Goal: Information Seeking & Learning: Learn about a topic

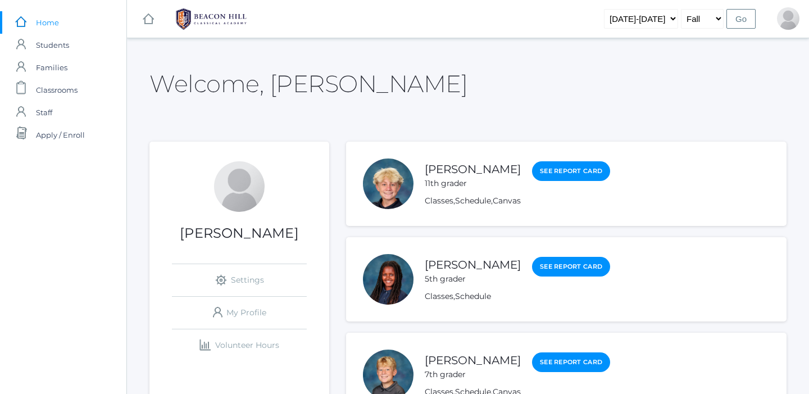
scroll to position [72, 0]
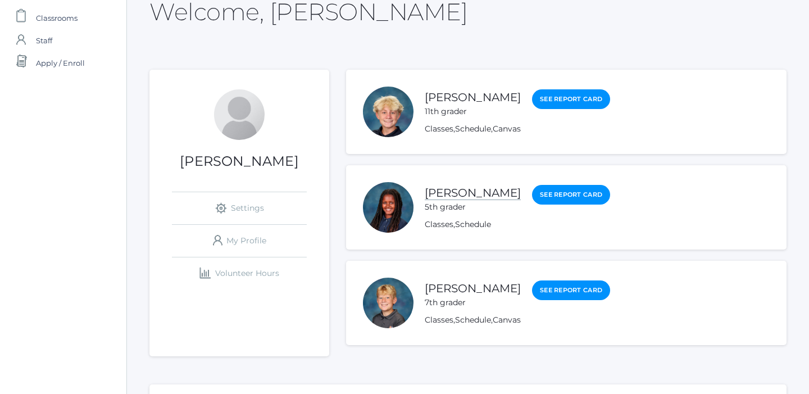
click at [456, 191] on link "[PERSON_NAME]" at bounding box center [473, 193] width 96 height 14
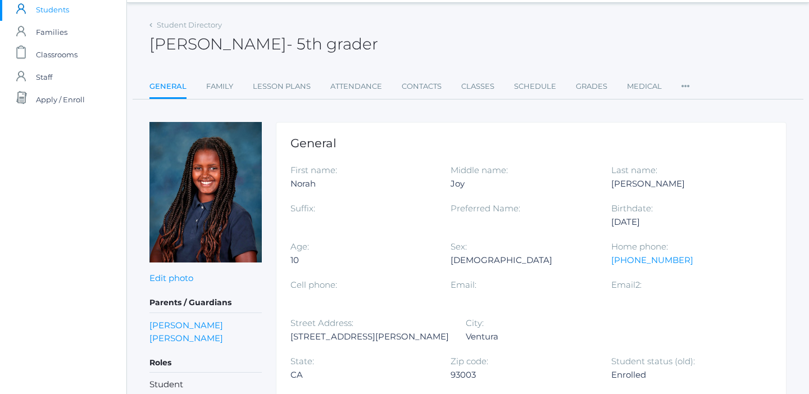
scroll to position [35, 0]
click at [480, 85] on link "Classes" at bounding box center [477, 87] width 33 height 22
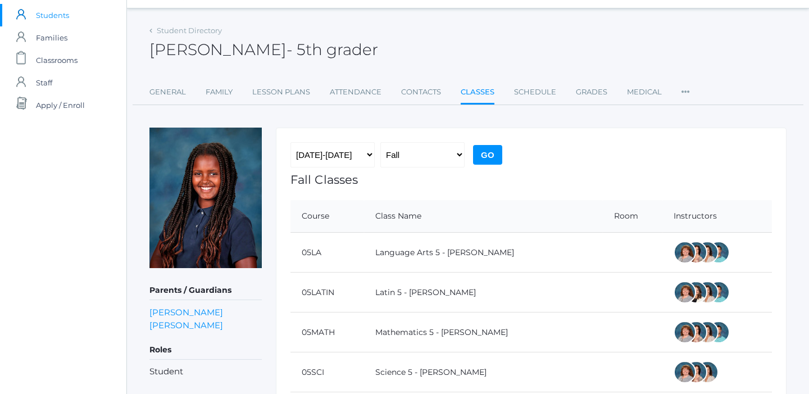
scroll to position [31, 0]
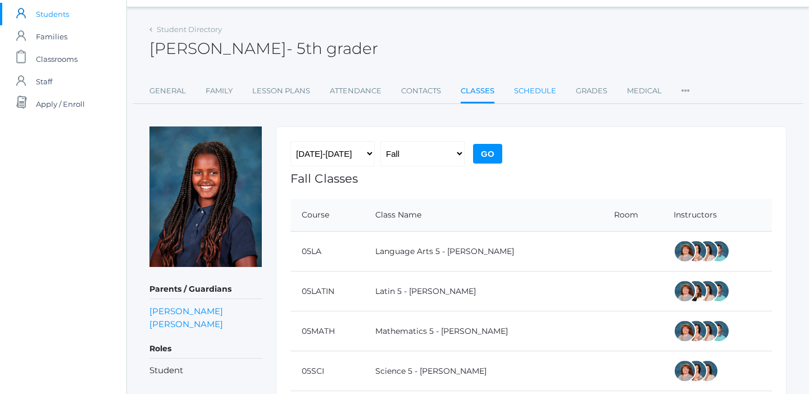
click at [543, 92] on link "Schedule" at bounding box center [535, 91] width 42 height 22
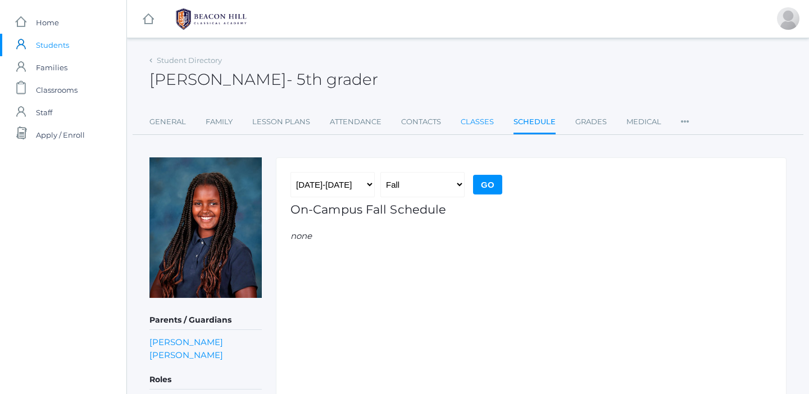
click at [482, 119] on link "Classes" at bounding box center [477, 122] width 33 height 22
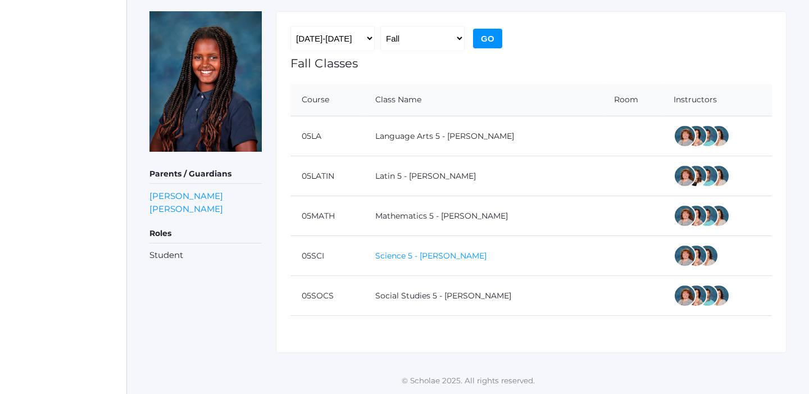
scroll to position [146, 0]
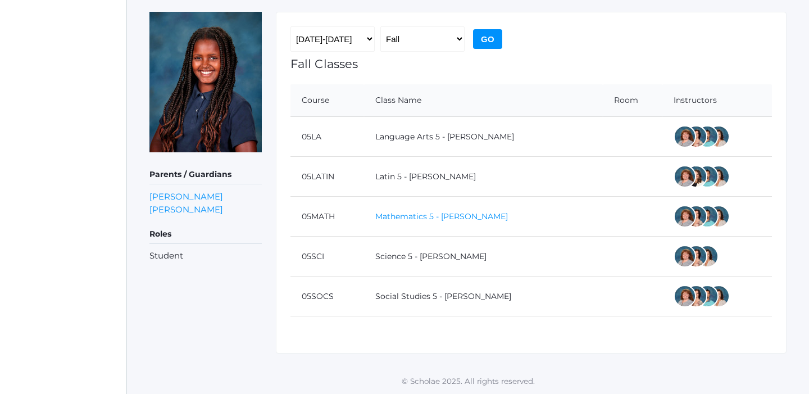
click at [407, 214] on link "Mathematics 5 - [PERSON_NAME]" at bounding box center [441, 216] width 133 height 10
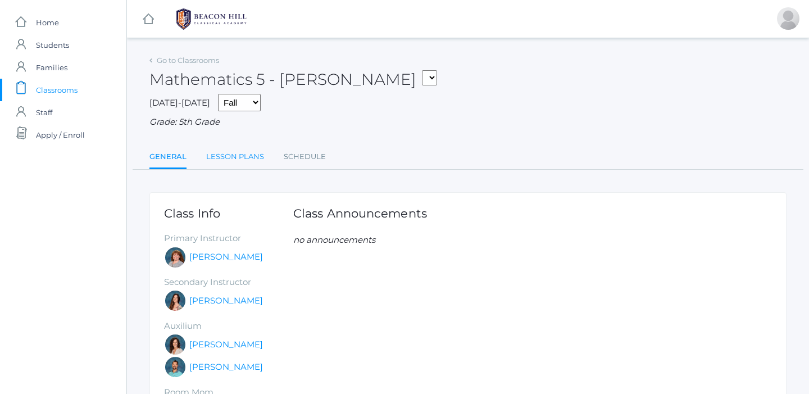
click at [225, 148] on link "Lesson Plans" at bounding box center [235, 157] width 58 height 22
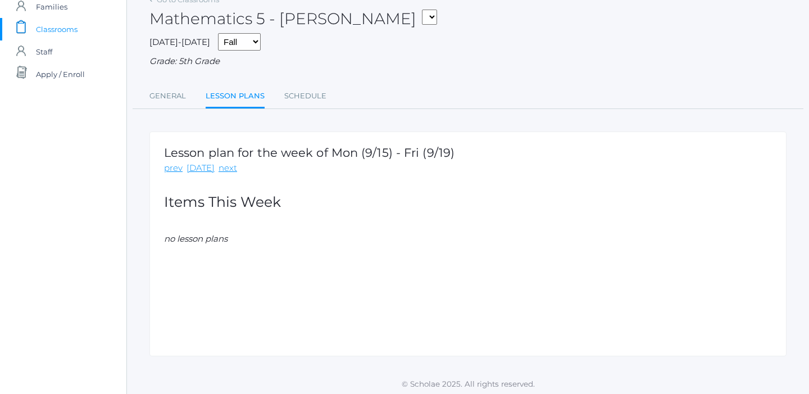
scroll to position [60, 0]
click at [174, 166] on link "prev" at bounding box center [173, 168] width 19 height 13
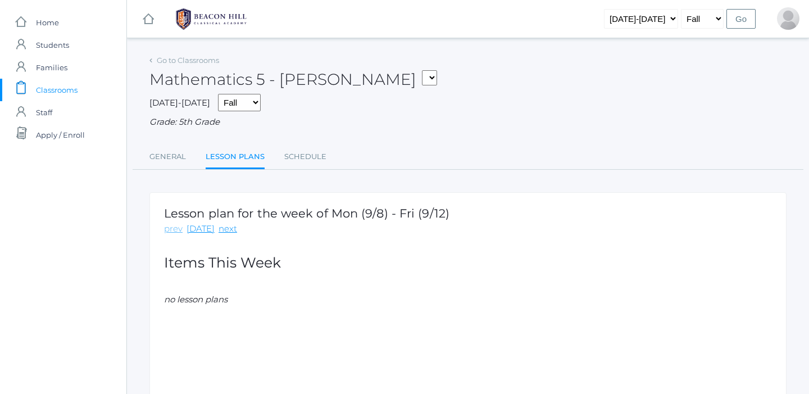
click at [174, 224] on link "prev" at bounding box center [173, 229] width 19 height 13
click at [221, 225] on link "next" at bounding box center [228, 229] width 19 height 13
click at [312, 151] on link "Schedule" at bounding box center [305, 157] width 42 height 22
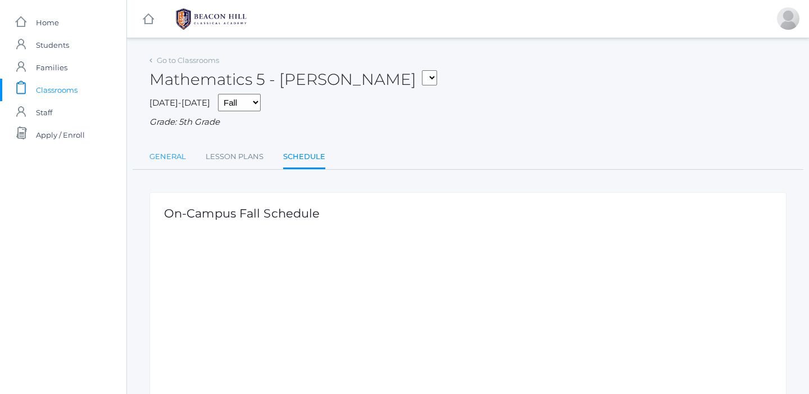
click at [169, 150] on link "General" at bounding box center [168, 157] width 37 height 22
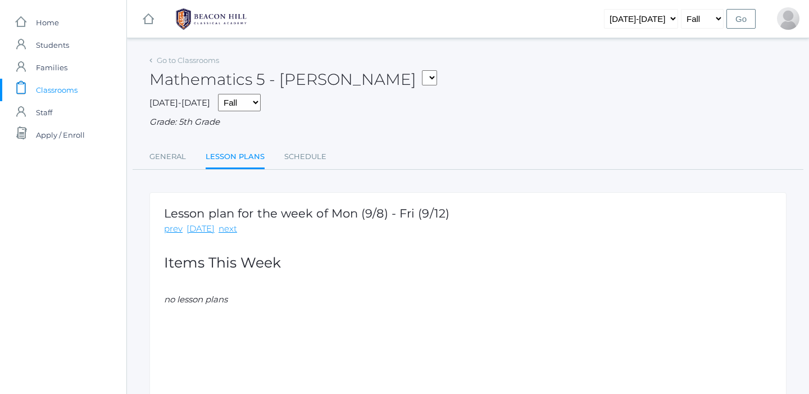
scroll to position [60, 0]
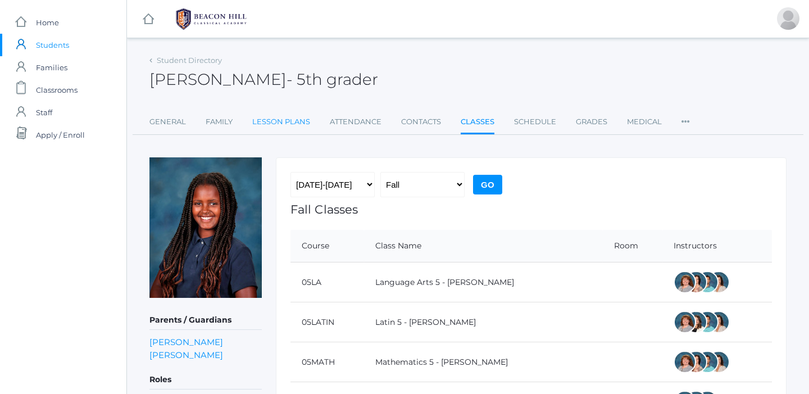
click at [284, 122] on link "Lesson Plans" at bounding box center [281, 122] width 58 height 22
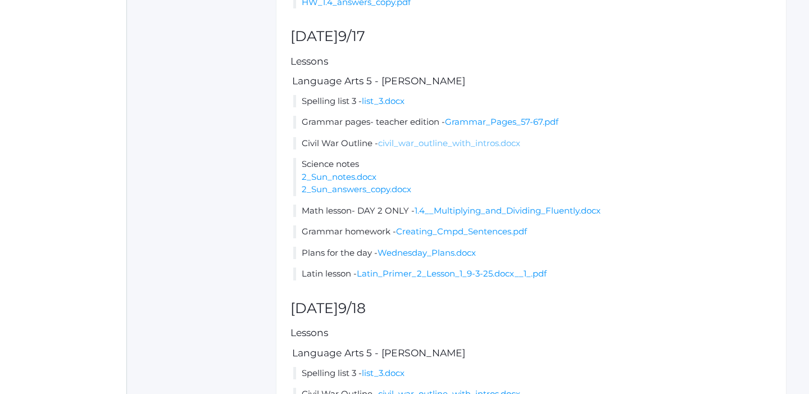
scroll to position [642, 0]
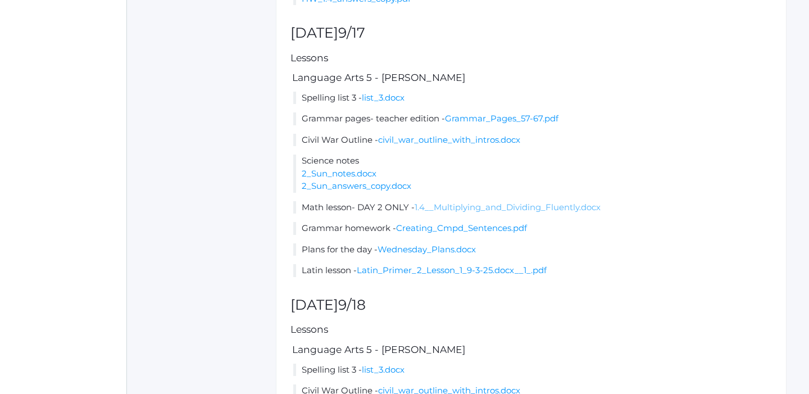
click at [490, 212] on link "1.4__Multiplying_and_Dividing_Fluently.docx" at bounding box center [508, 207] width 186 height 11
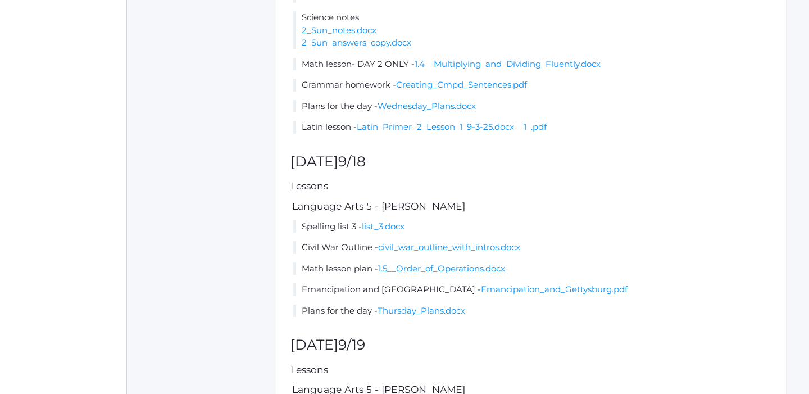
scroll to position [786, 0]
click at [431, 273] on link "1.5__Order_of_Operations.docx" at bounding box center [441, 267] width 127 height 11
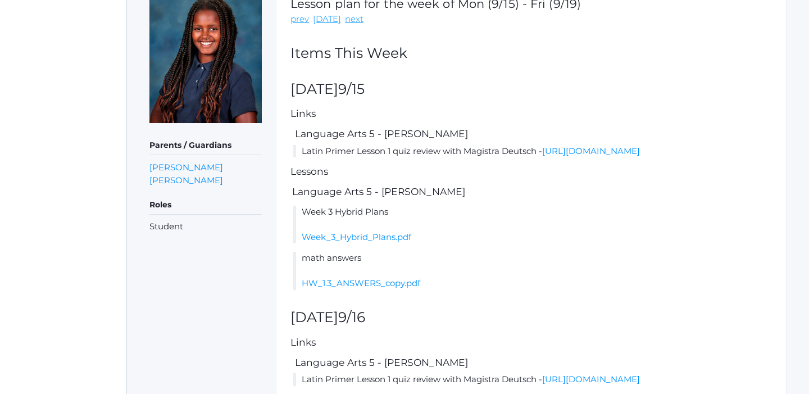
scroll to position [156, 0]
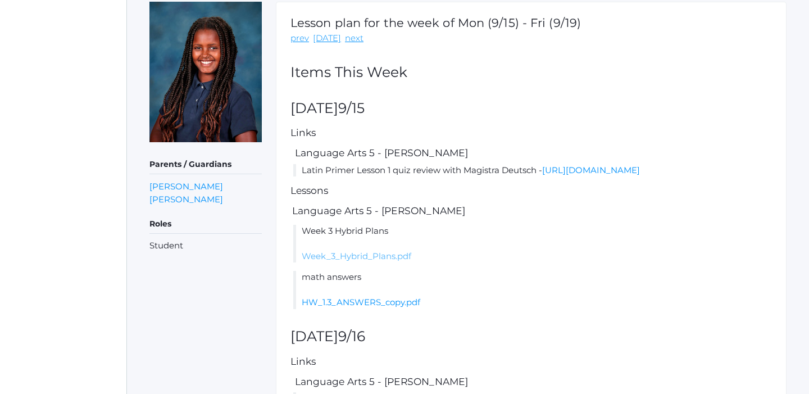
click at [368, 261] on link "Week_3_Hybrid_Plans.pdf" at bounding box center [357, 256] width 110 height 11
